Goal: Task Accomplishment & Management: Use online tool/utility

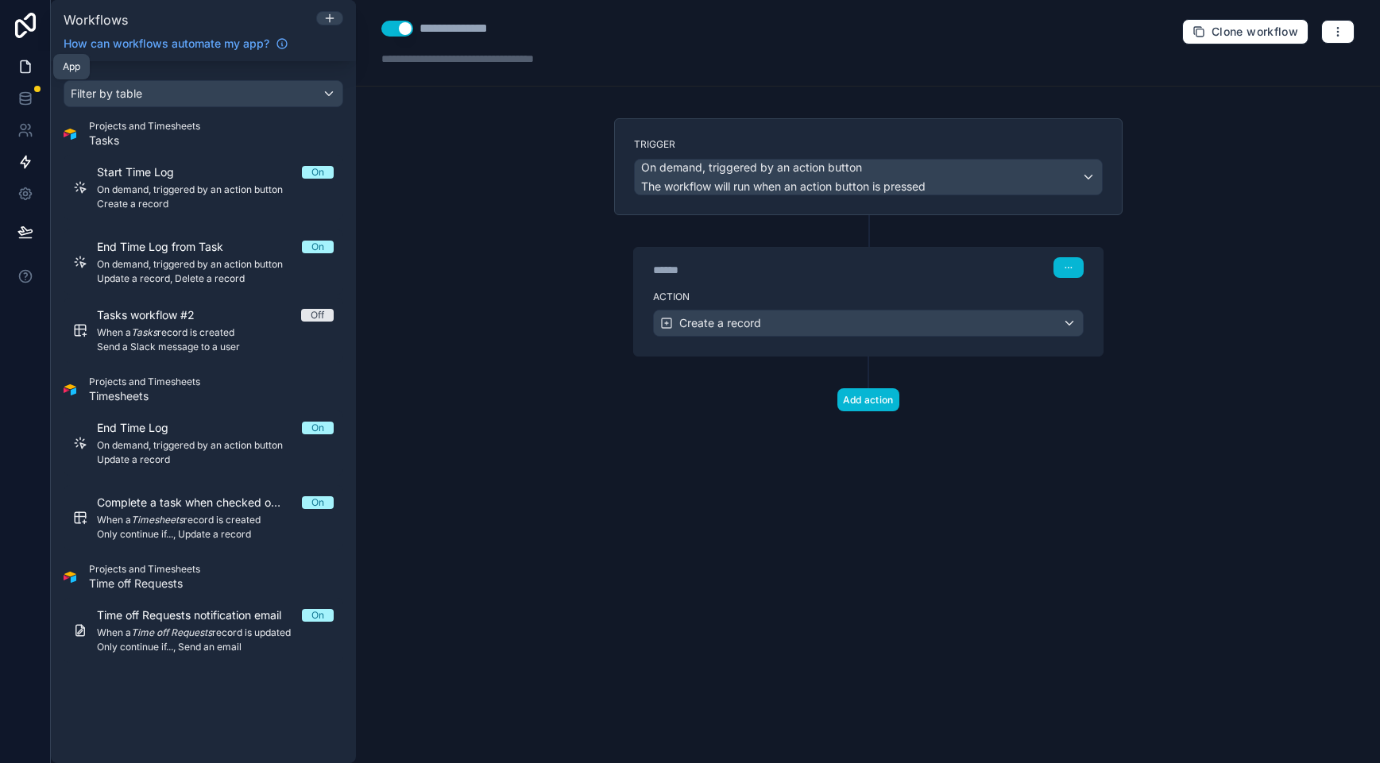
click at [31, 73] on icon at bounding box center [25, 67] width 16 height 16
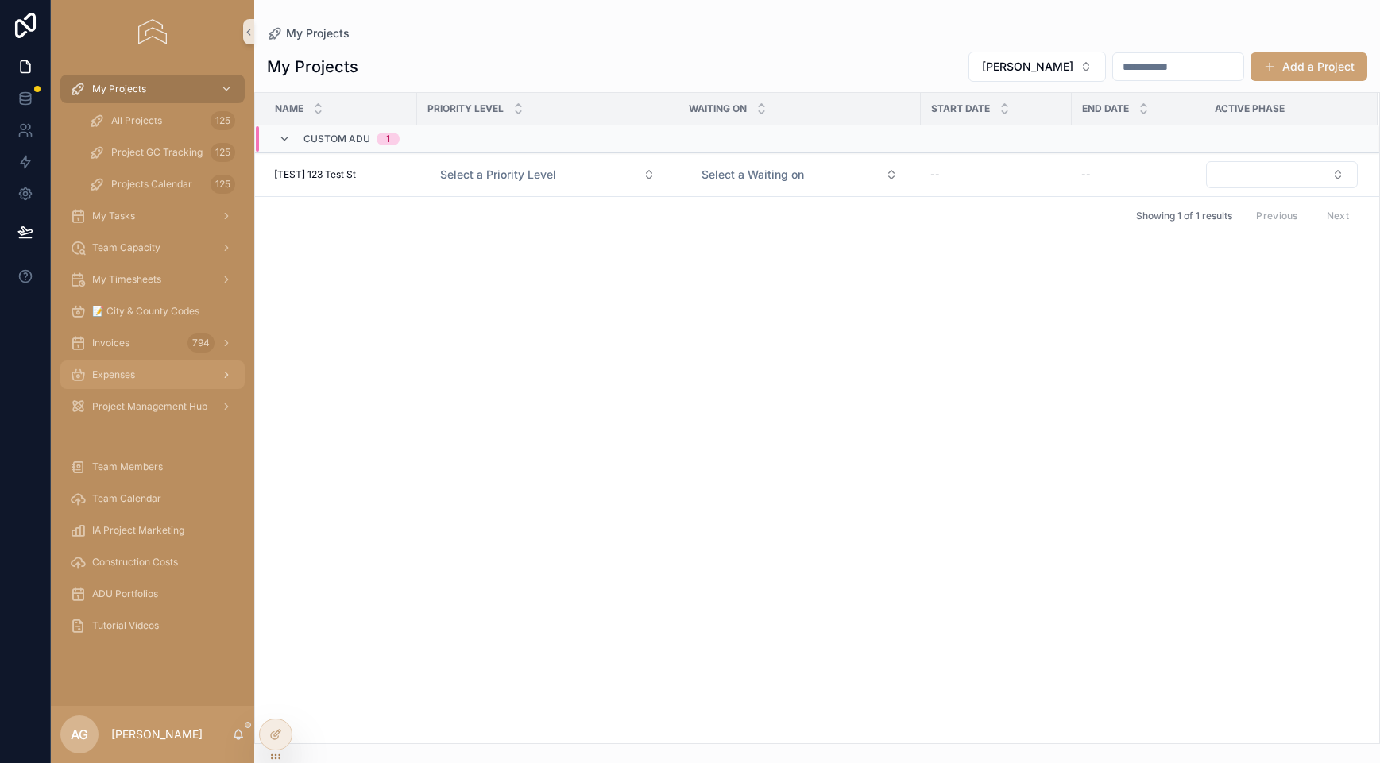
click at [156, 369] on div "Expenses" at bounding box center [152, 374] width 165 height 25
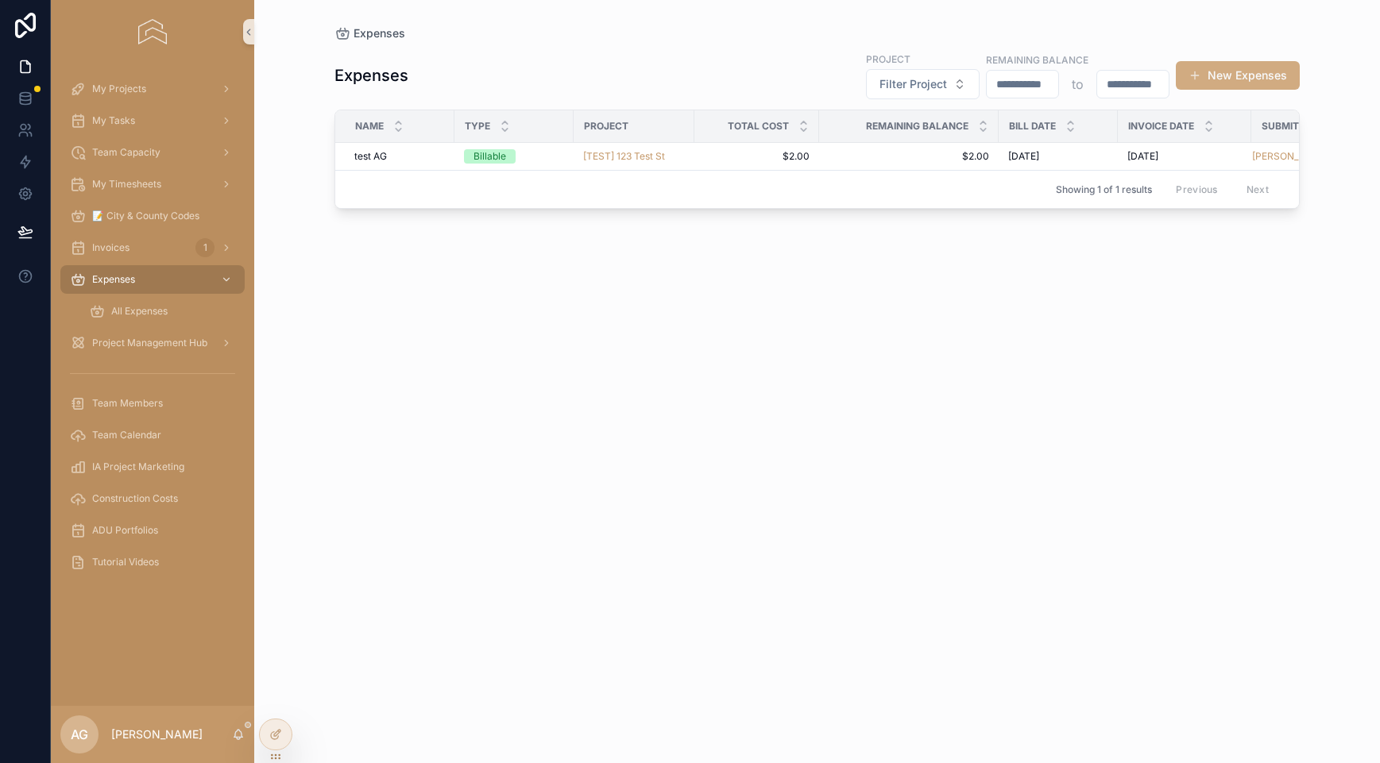
click at [1267, 71] on button "New Expenses" at bounding box center [1238, 75] width 124 height 29
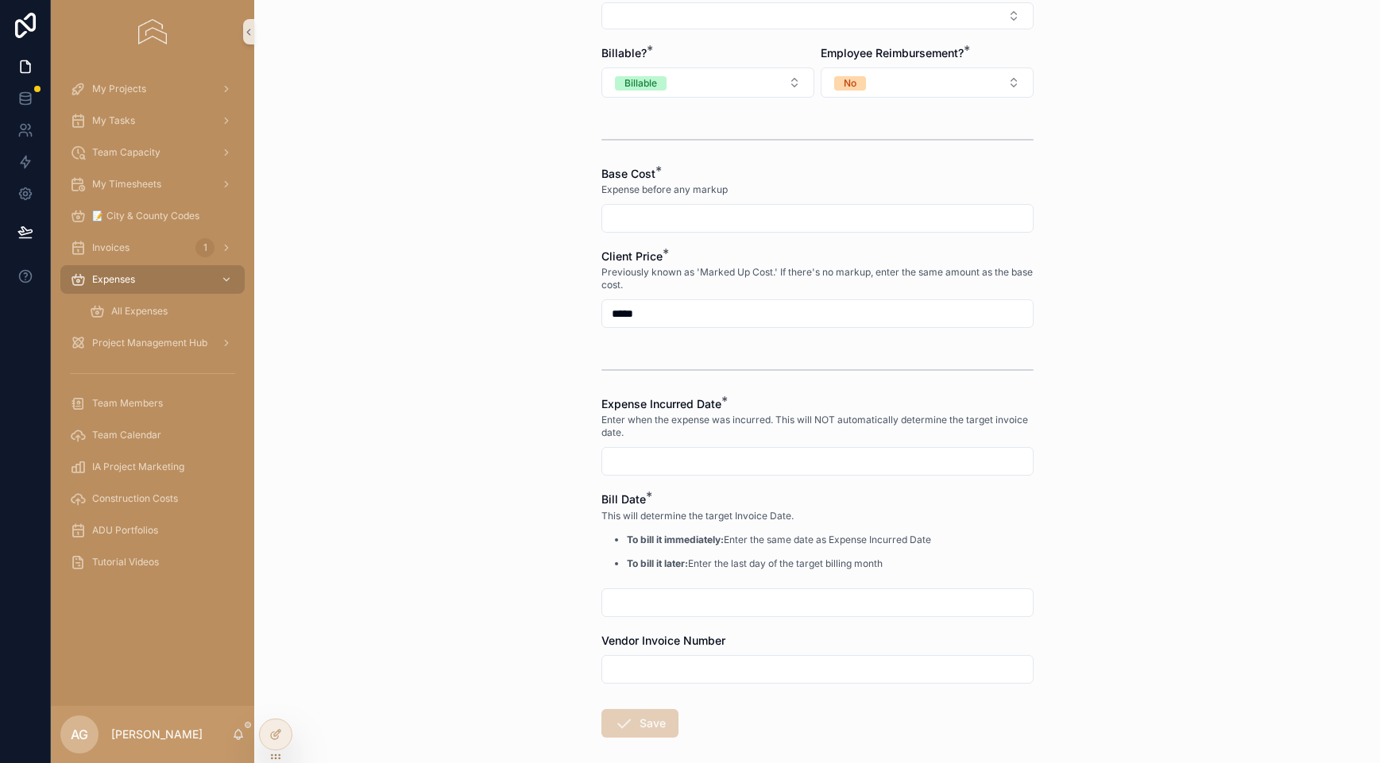
scroll to position [330, 0]
click at [195, 180] on div "My Timesheets" at bounding box center [152, 184] width 165 height 25
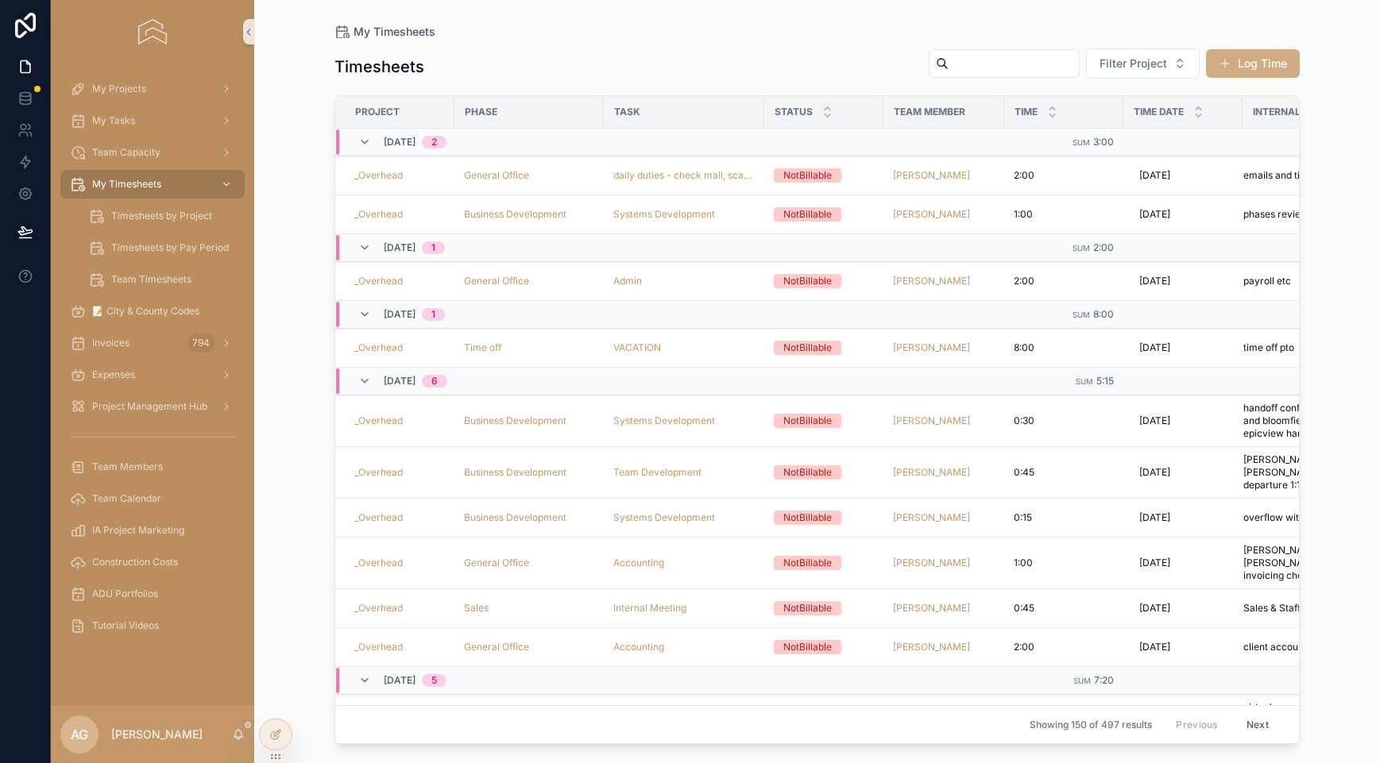
click at [1263, 70] on button "Log Time" at bounding box center [1253, 63] width 94 height 29
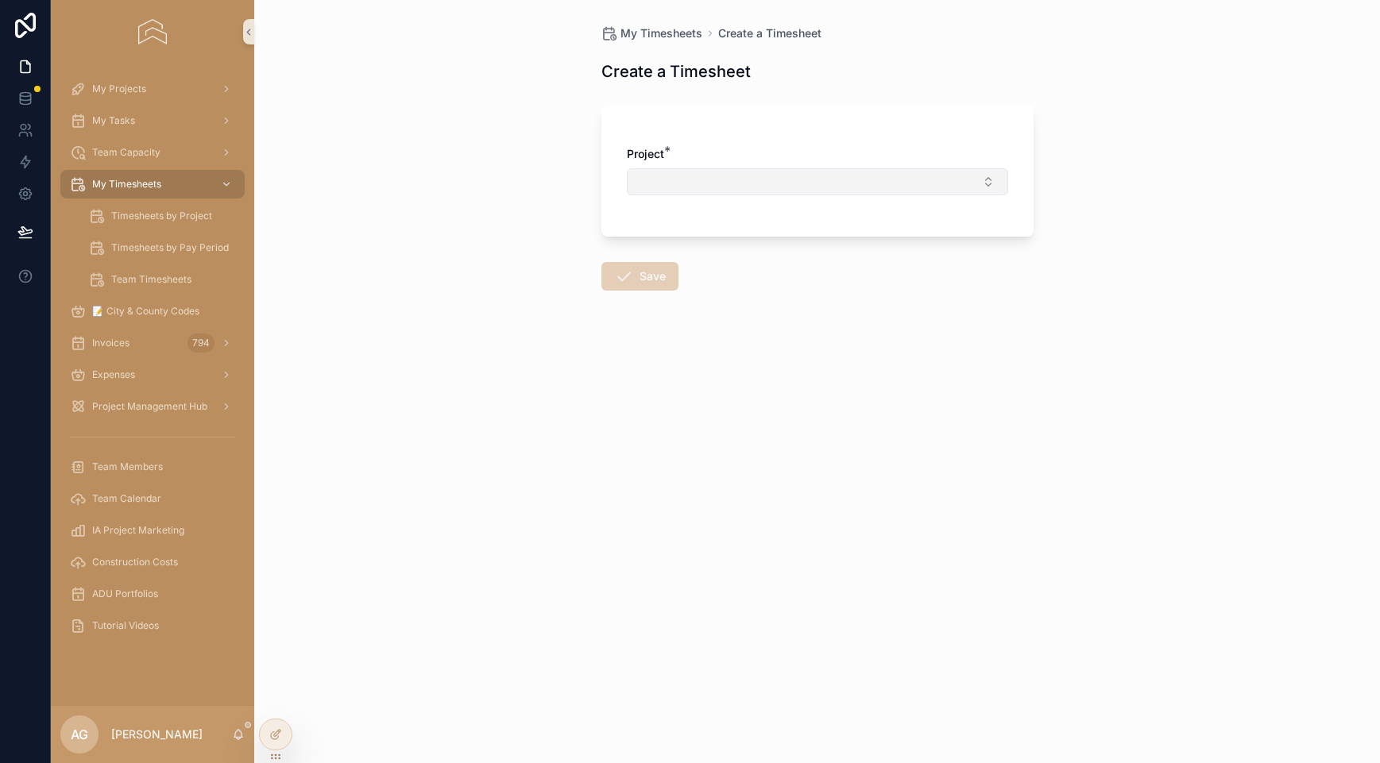
click at [859, 178] on button "Select Button" at bounding box center [817, 181] width 381 height 27
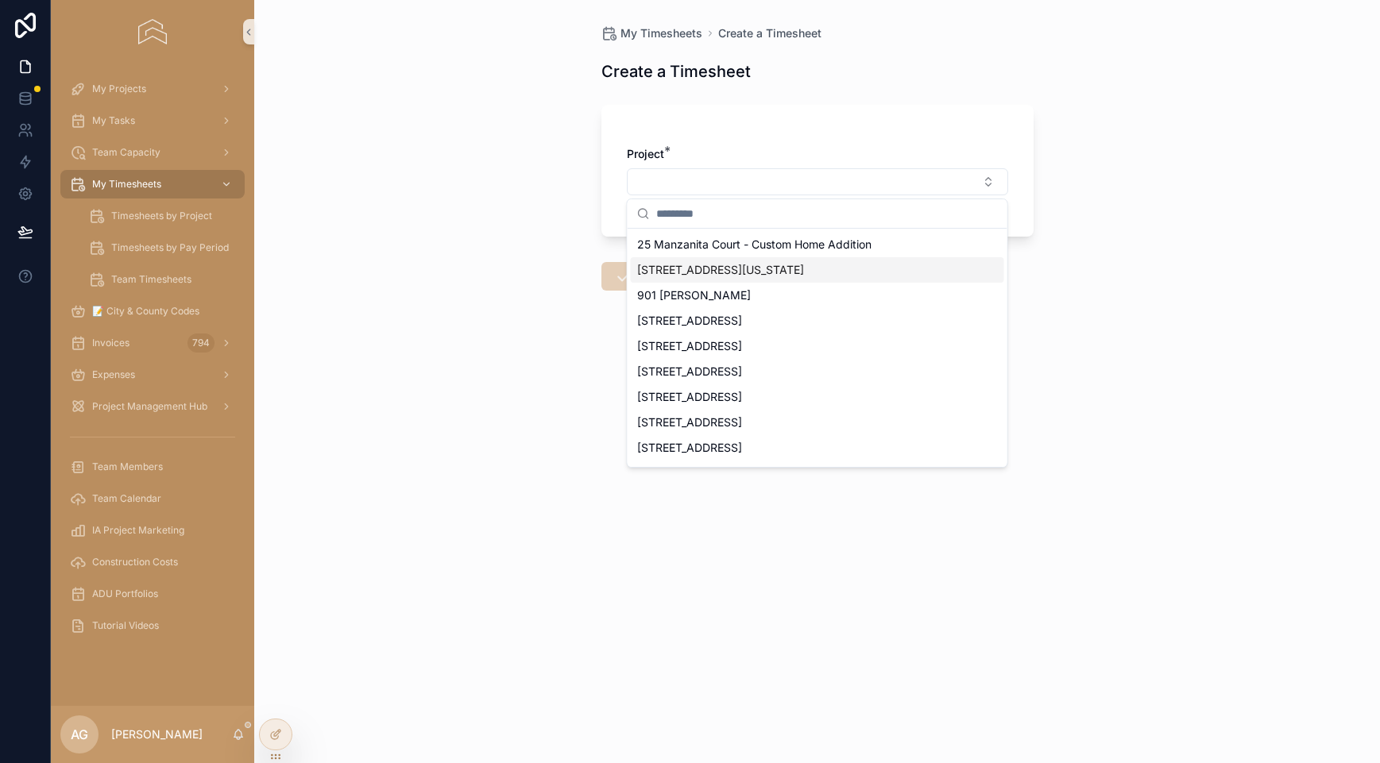
click at [712, 264] on span "[STREET_ADDRESS][US_STATE]" at bounding box center [720, 270] width 167 height 16
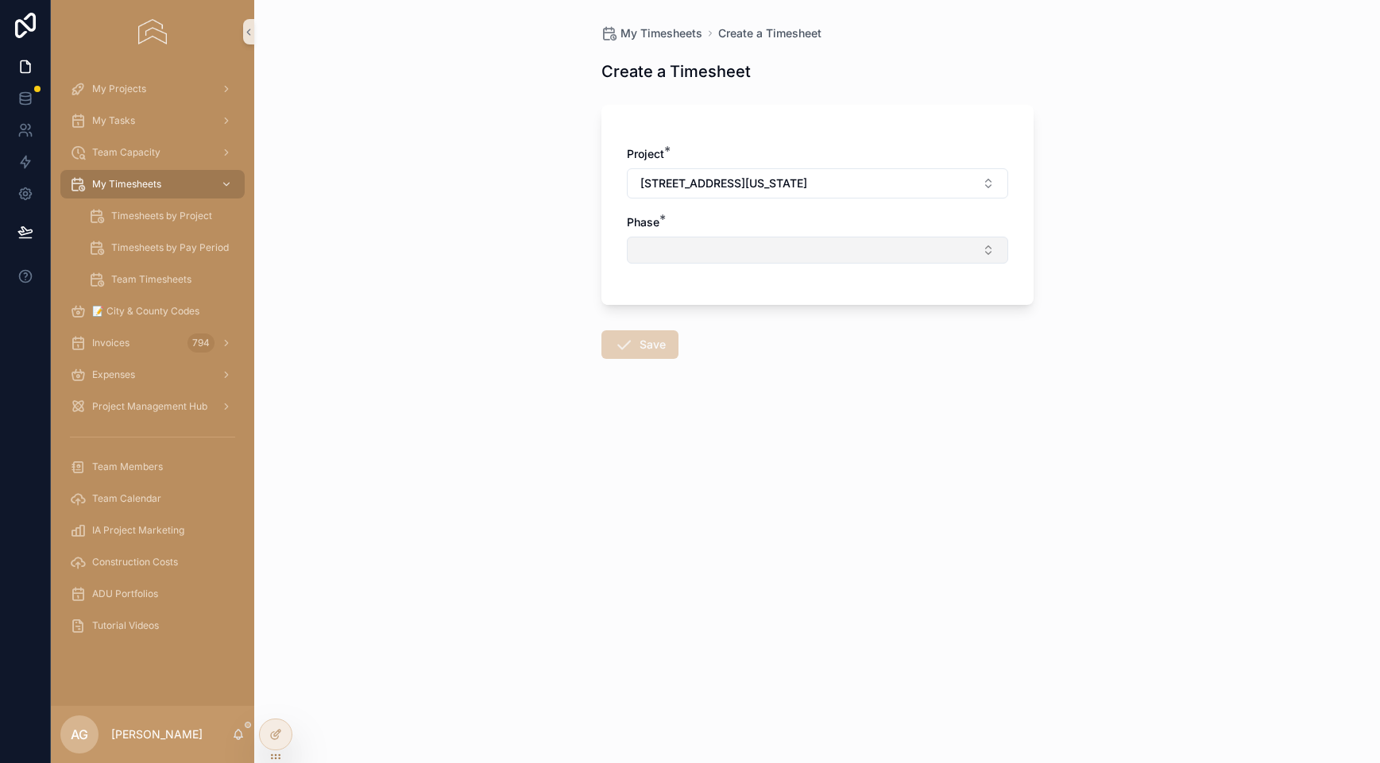
click at [679, 259] on button "Select Button" at bounding box center [817, 250] width 381 height 27
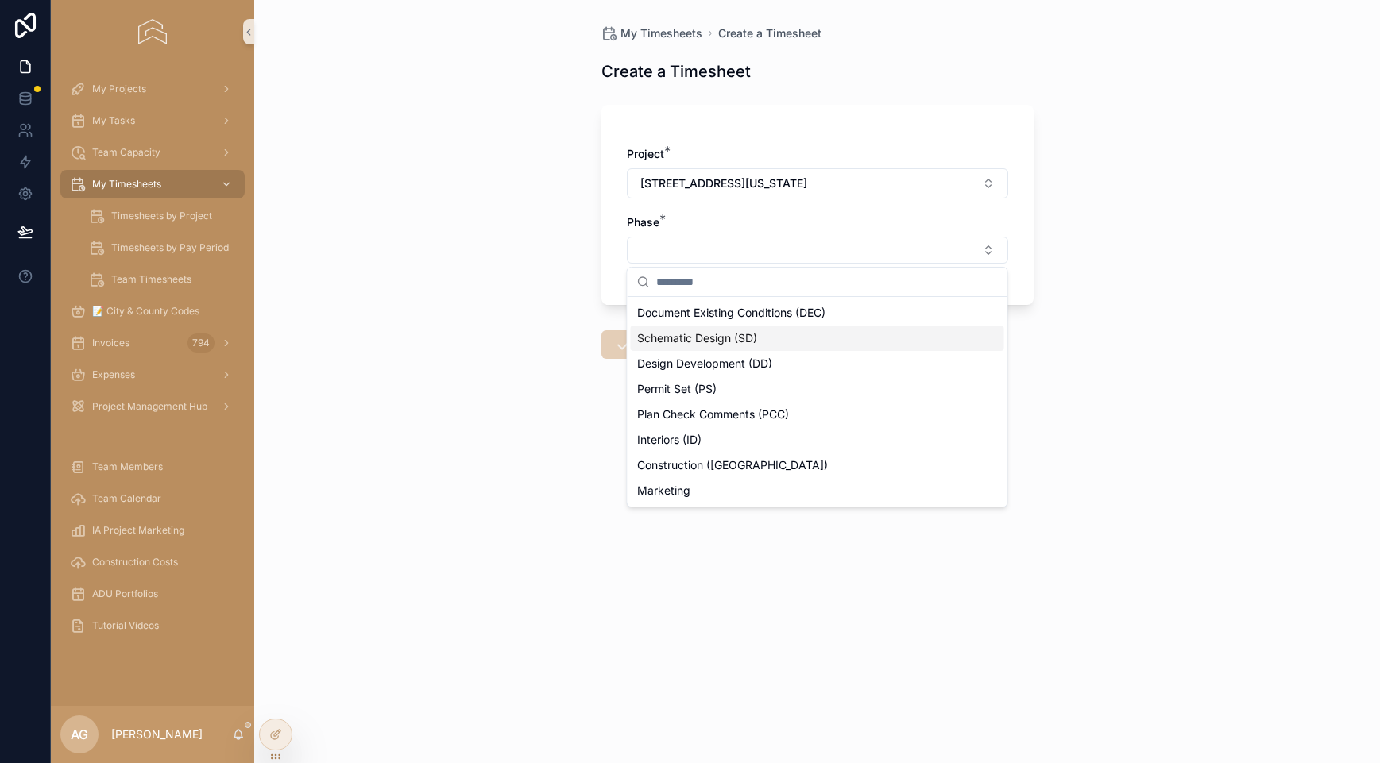
click at [705, 337] on span "Schematic Design (SD)" at bounding box center [697, 338] width 120 height 16
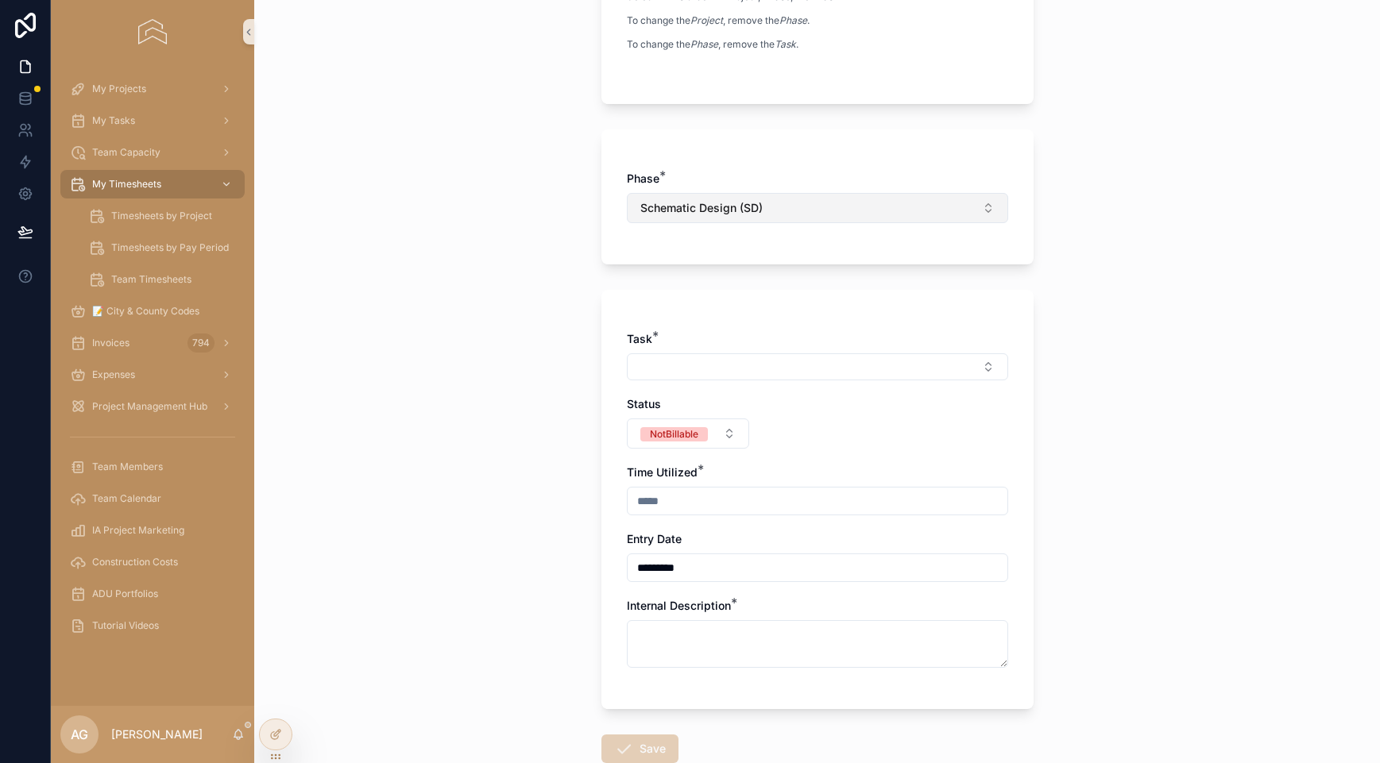
scroll to position [294, 0]
